Goal: Use online tool/utility: Utilize a website feature to perform a specific function

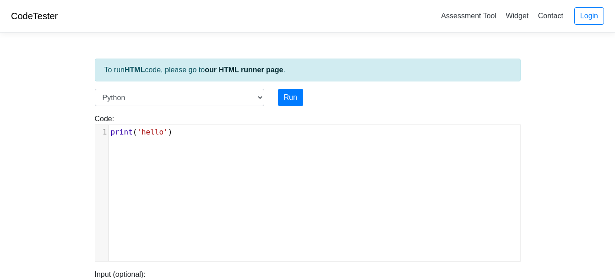
click at [136, 106] on div "Code: print('hello') xxxxxxxxxx 1 print ( 'hello' )" at bounding box center [307, 184] width 439 height 156
click at [137, 102] on select "C C++ Go Java Javascript Python Ruby" at bounding box center [179, 97] width 169 height 17
select select "c"
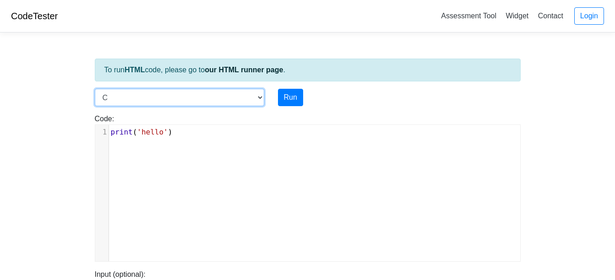
click at [95, 89] on select "C C++ Go Java Javascript Python Ruby" at bounding box center [179, 97] width 169 height 17
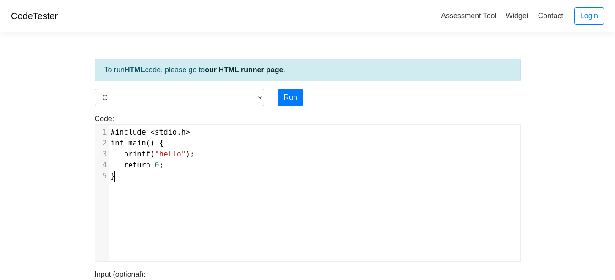
scroll to position [4, 0]
click at [127, 189] on div "xxxxxxxxxx 1 #include < stdio . h > 2 int main () { 3 printf ( "hello" ); 4 ret…" at bounding box center [314, 200] width 438 height 150
type textarea "#include <stdio.h> int main() { printf("hello"); return 0; }"
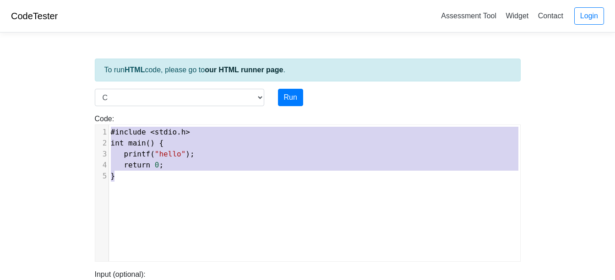
drag, startPoint x: 127, startPoint y: 189, endPoint x: 96, endPoint y: 94, distance: 100.5
click at [96, 94] on div "To run HTML code, please go to our HTML runner page . Language C C++ Go Java Ja…" at bounding box center [307, 264] width 439 height 449
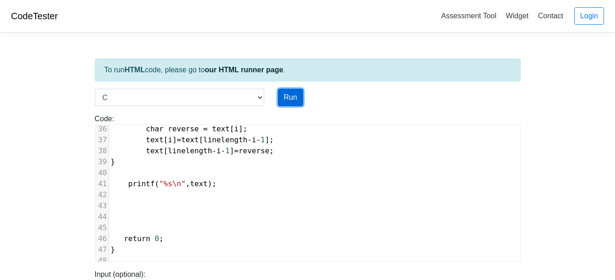
click at [288, 106] on button "Run" at bounding box center [290, 97] width 25 height 17
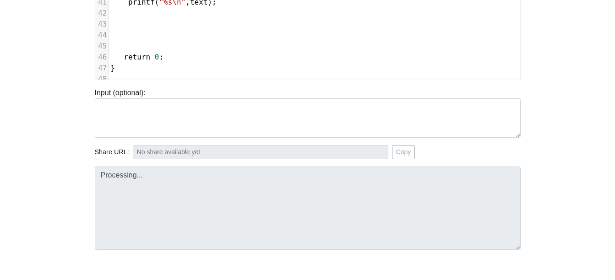
type input "[URL][DOMAIN_NAME]"
type textarea "Stdout:"
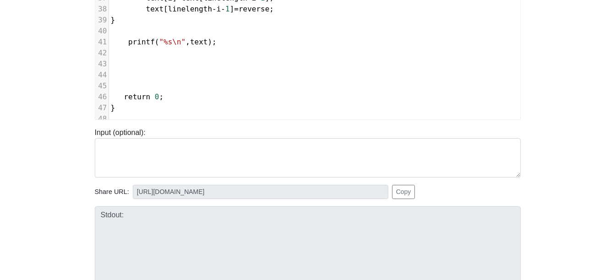
scroll to position [141, 0]
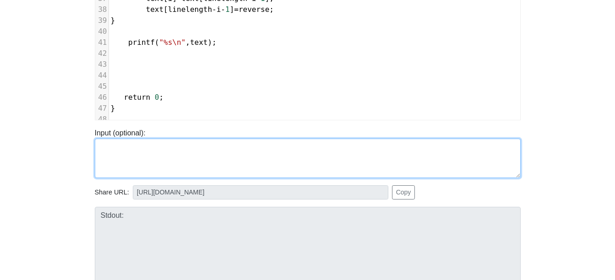
click at [159, 140] on textarea at bounding box center [308, 158] width 426 height 39
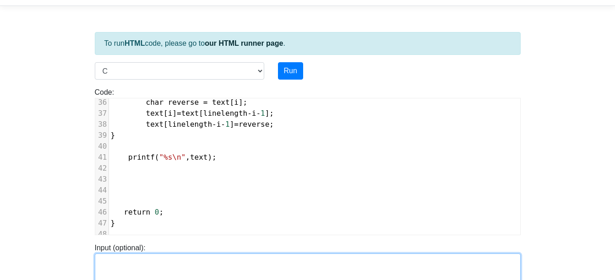
scroll to position [0, 0]
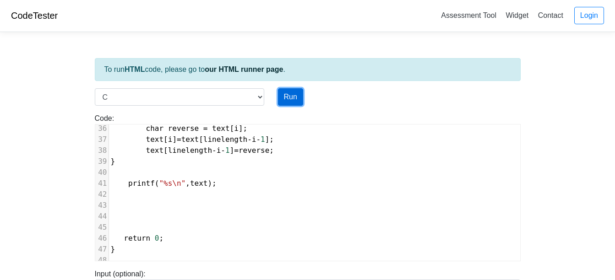
click at [284, 95] on button "Run" at bounding box center [290, 96] width 25 height 17
type input "[URL][DOMAIN_NAME]"
type textarea "Stdout:"
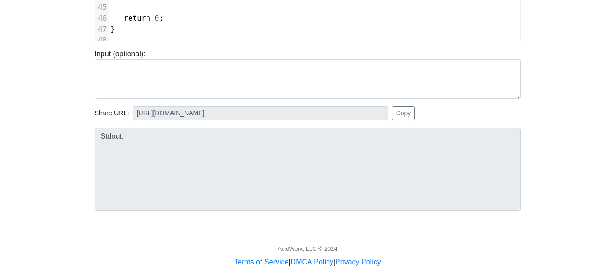
scroll to position [221, 0]
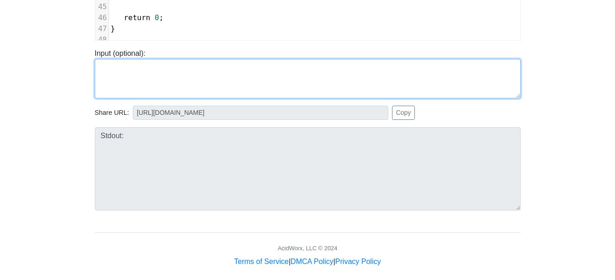
click at [173, 80] on textarea at bounding box center [308, 78] width 426 height 39
type textarea "`"
type textarea "12 hello hello cjdshcjsdhcfishd"
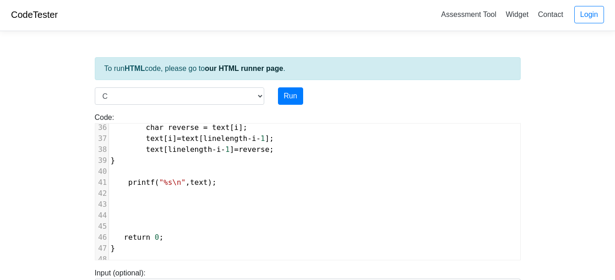
scroll to position [3, 0]
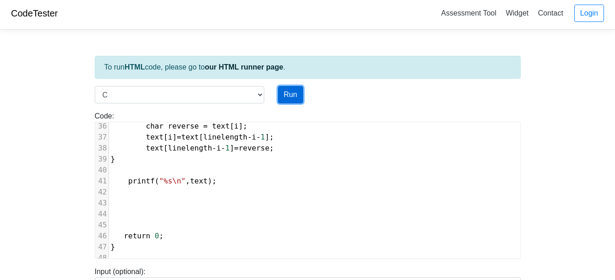
click at [292, 91] on button "Run" at bounding box center [290, 94] width 25 height 17
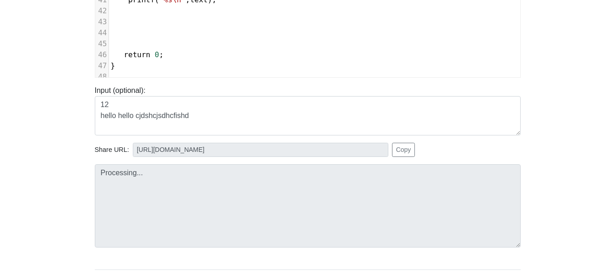
type input "[URL][DOMAIN_NAME]"
type textarea "Stdout: dhsifchdsjchsdjc [PERSON_NAME]"
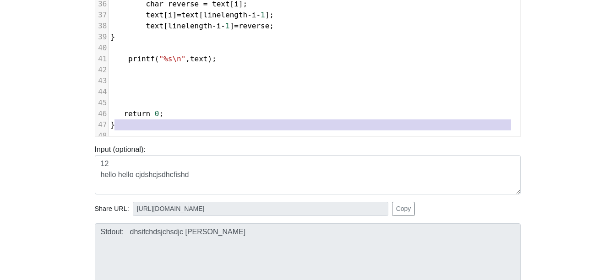
scroll to position [276, 0]
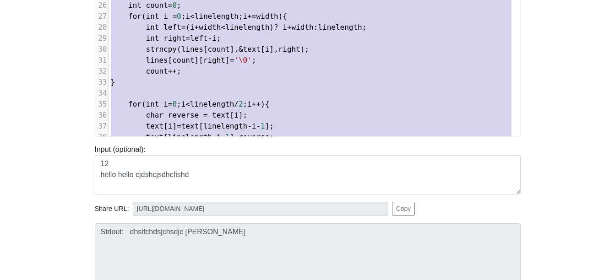
type textarea "#include <stdio.h> #include <string.h> int main() { char text[10001]; int width…"
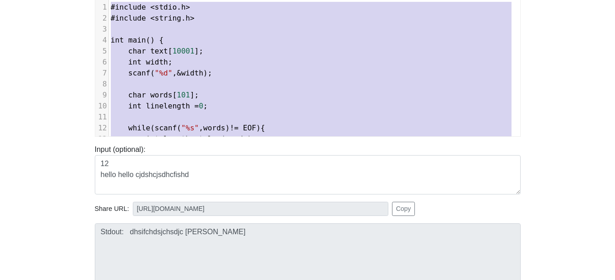
drag, startPoint x: 129, startPoint y: 67, endPoint x: 93, endPoint y: -48, distance: 119.9
click at [93, 0] on html "CodeTester Assessment Tool Widget Contact Login To run HTML code, please go to …" at bounding box center [307, 130] width 615 height 510
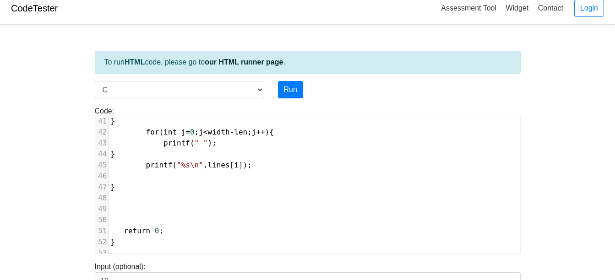
scroll to position [7, 0]
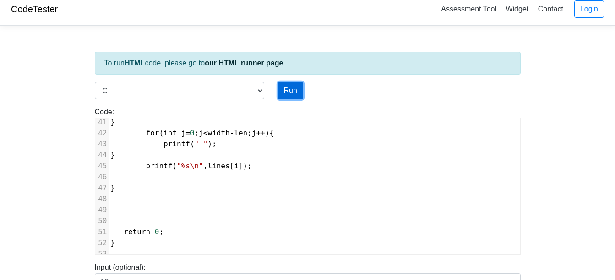
click at [279, 97] on button "Run" at bounding box center [290, 90] width 25 height 17
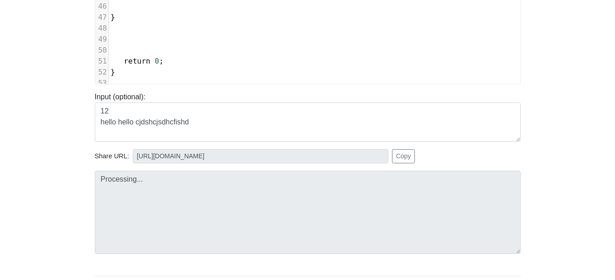
scroll to position [196, 0]
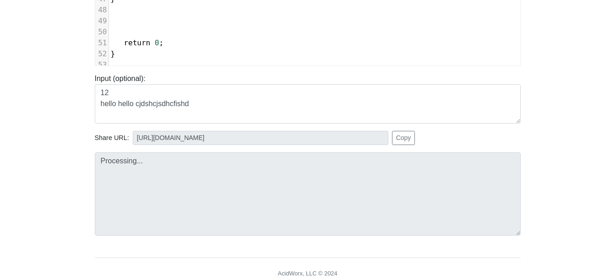
type input "[URL][DOMAIN_NAME]"
type textarea "Submission status: Compilation Error Compile Output: main.c: In function ‘main’…"
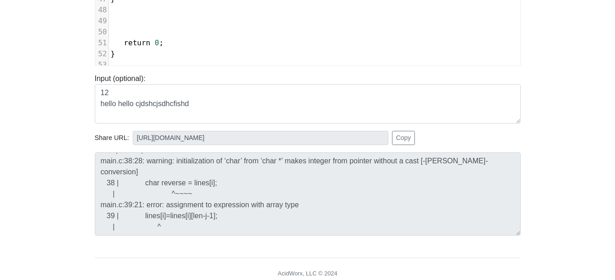
scroll to position [22, 0]
